Goal: Find specific page/section: Find specific page/section

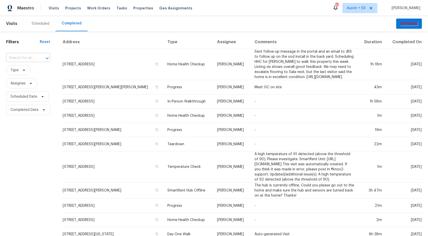
click at [37, 59] on div at bounding box center [43, 58] width 13 height 7
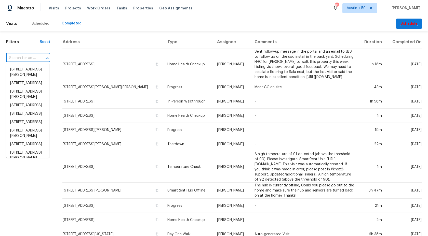
paste input "3429 W Dahlia Dr, Phoenix, AZ 85029"
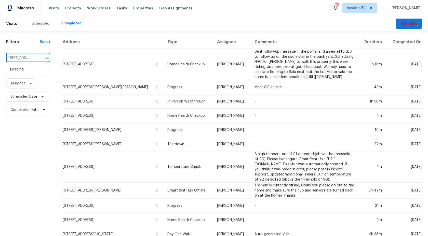
type input "3429 W Dahlia Dr, Phoenix, AZ 85029"
click at [39, 71] on li "3429 W Dahlia Dr, Phoenix, AZ 85029" at bounding box center [27, 69] width 43 height 8
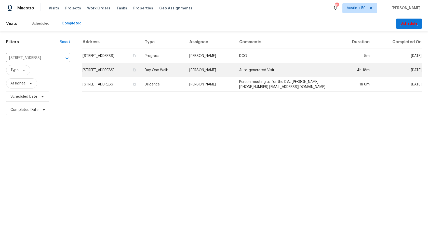
click at [176, 70] on td "Day One Walk" at bounding box center [163, 70] width 45 height 14
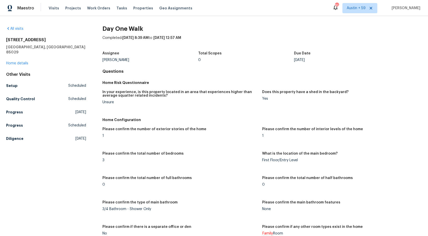
click at [245, 124] on div "Please confirm the number of exterior stories of the home 1 Please confirm the …" at bounding box center [261, 209] width 319 height 171
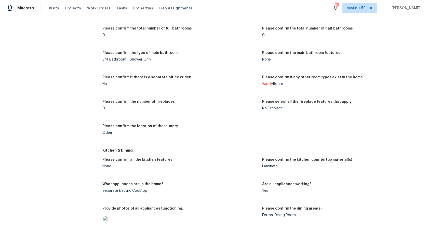
scroll to position [614, 0]
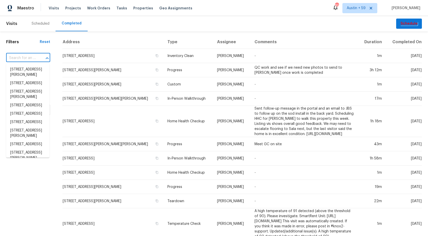
click at [26, 59] on input "text" at bounding box center [21, 58] width 30 height 8
paste input "3SYFTM485QE35"
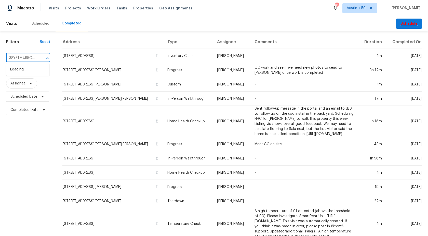
scroll to position [0, 3]
type input "3SYFTM485QE35"
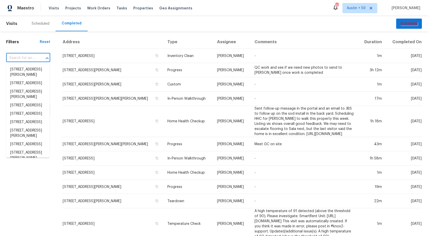
scroll to position [0, 0]
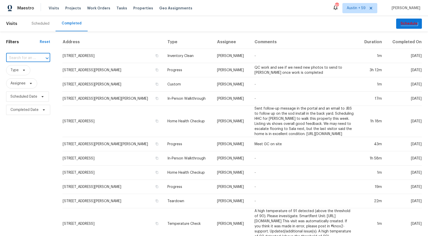
click at [24, 58] on input "text" at bounding box center [21, 58] width 30 height 8
paste input "2016 Teton Trl, Brooklyn Park, MN 55444"
type input "2016 Teton Trl, Brooklyn Park, MN 55444"
click at [30, 73] on li "2016 Teton Trl, Brooklyn Park, MN 55444" at bounding box center [27, 69] width 43 height 8
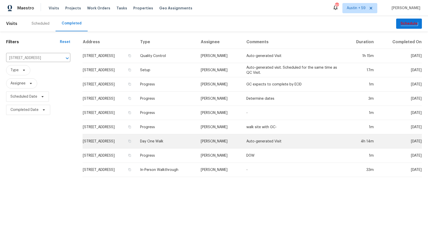
click at [182, 141] on td "Day One Walk" at bounding box center [166, 141] width 61 height 14
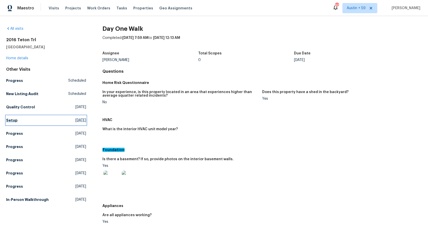
click at [75, 120] on span "Thu, Aug 14 2025" at bounding box center [80, 120] width 11 height 5
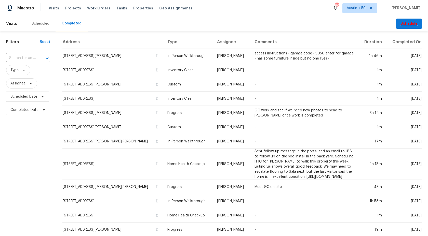
click at [36, 53] on div "​" at bounding box center [28, 58] width 44 height 11
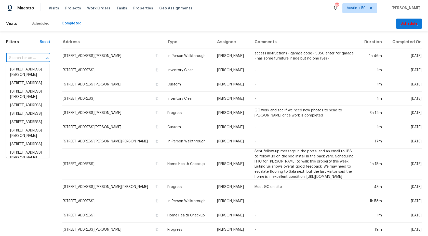
click at [36, 58] on div "​" at bounding box center [28, 58] width 44 height 8
paste input "[STREET_ADDRESS]"
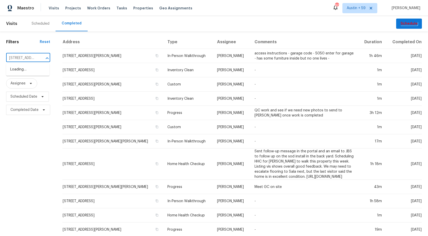
scroll to position [0, 47]
type input "[STREET_ADDRESS]"
click at [31, 72] on li "[STREET_ADDRESS]" at bounding box center [27, 69] width 43 height 8
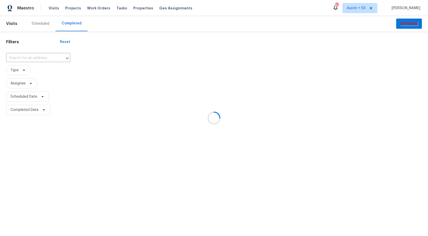
type input "[STREET_ADDRESS]"
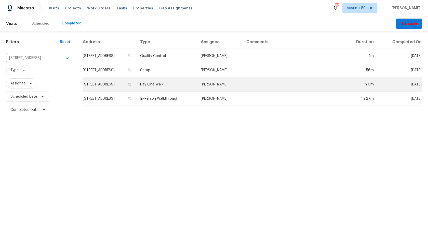
click at [128, 82] on td "[STREET_ADDRESS]" at bounding box center [108, 84] width 53 height 14
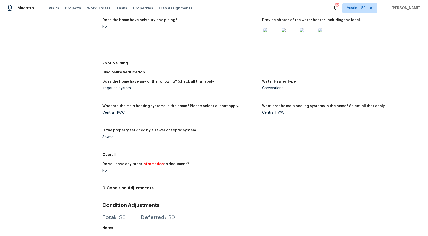
scroll to position [35, 0]
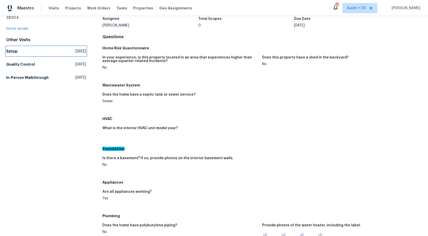
click at [75, 49] on span "[DATE]" at bounding box center [80, 51] width 11 height 5
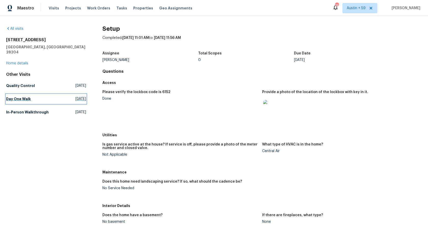
click at [26, 96] on h5 "Day One Walk" at bounding box center [18, 98] width 25 height 5
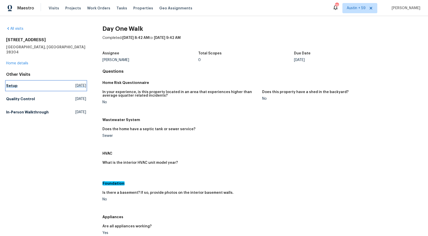
click at [75, 83] on span "[DATE]" at bounding box center [80, 85] width 11 height 5
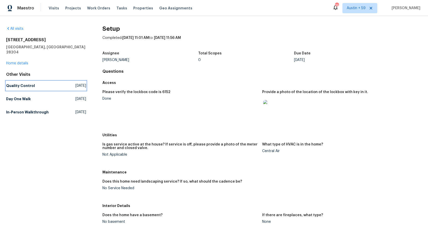
click at [75, 83] on span "[DATE]" at bounding box center [80, 85] width 11 height 5
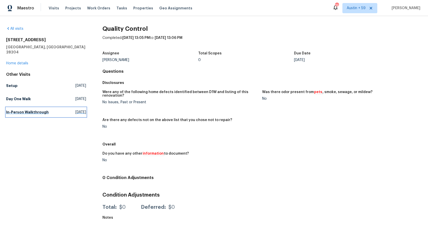
click at [39, 110] on h5 "In-Person Walkthrough" at bounding box center [27, 112] width 43 height 5
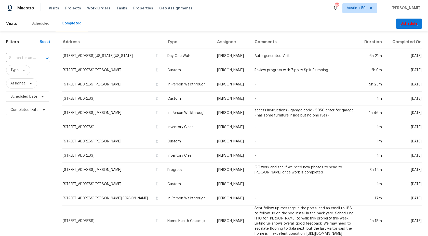
click at [26, 54] on div "​" at bounding box center [28, 58] width 44 height 11
click at [30, 60] on input "text" at bounding box center [21, 58] width 30 height 8
paste input "[STREET_ADDRESS]"
type input "[STREET_ADDRESS]"
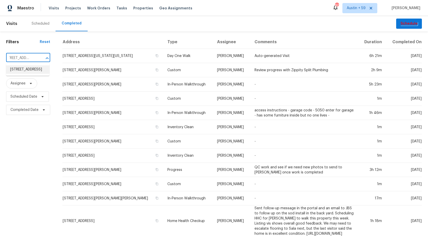
click at [29, 73] on li "[STREET_ADDRESS]" at bounding box center [27, 69] width 43 height 8
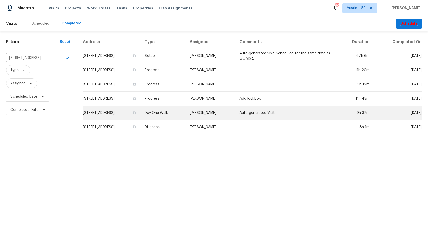
click at [141, 112] on td "[STREET_ADDRESS]" at bounding box center [111, 113] width 58 height 14
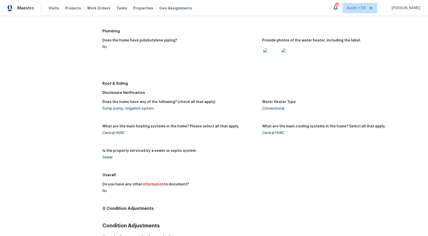
scroll to position [3, 0]
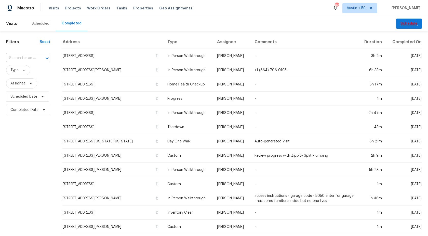
click at [29, 57] on input "text" at bounding box center [21, 58] width 30 height 8
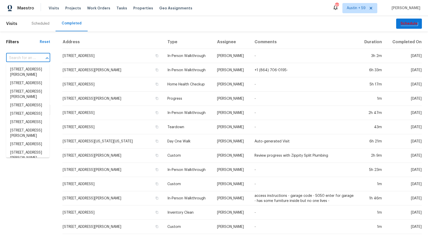
paste input "2 Alelia Ct, Columbia, SC 29229"
type input "2 Alelia Ct, Columbia, SC 29229"
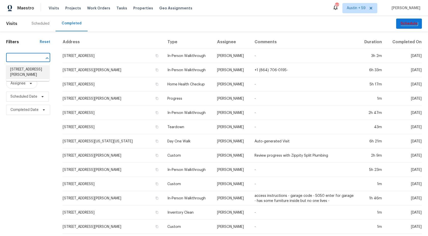
click at [30, 72] on li "2 Alelia Ct, Columbia, SC 29229" at bounding box center [27, 72] width 43 height 14
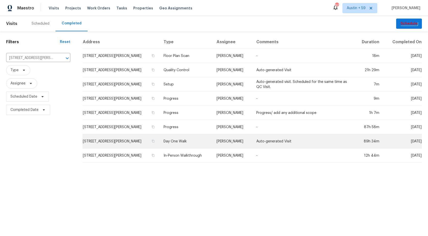
click at [163, 140] on td "Day One Walk" at bounding box center [185, 141] width 53 height 14
